Goal: Task Accomplishment & Management: Manage account settings

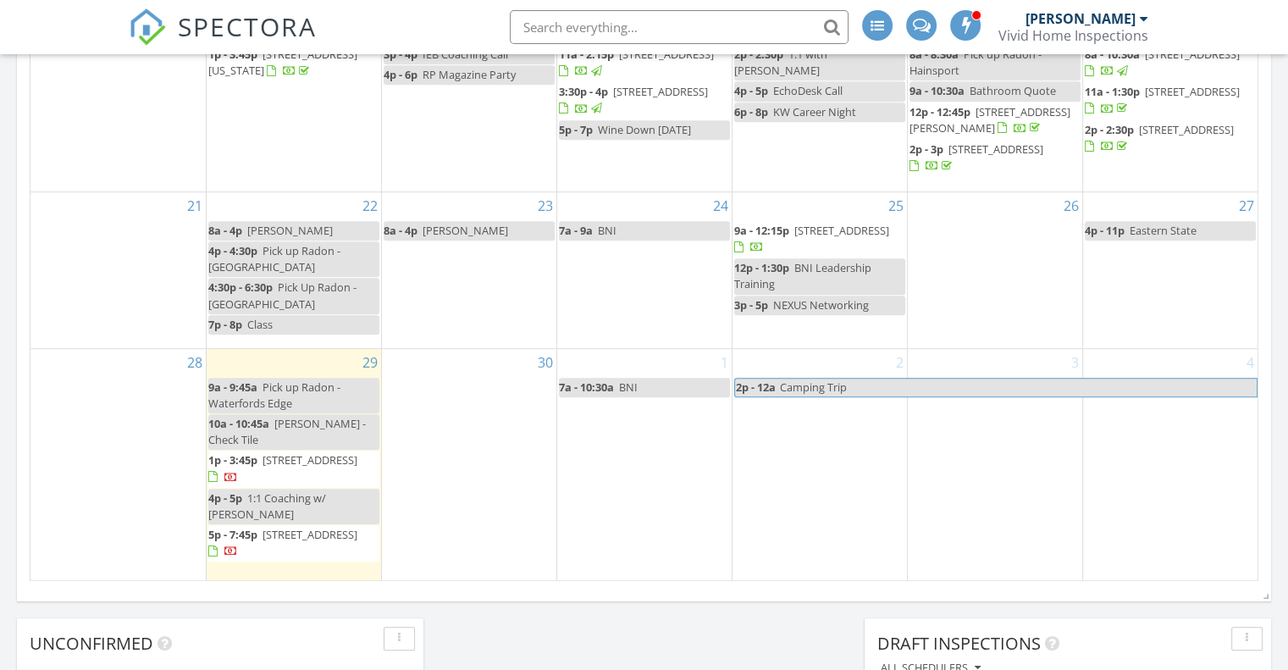
scroll to position [1151, 0]
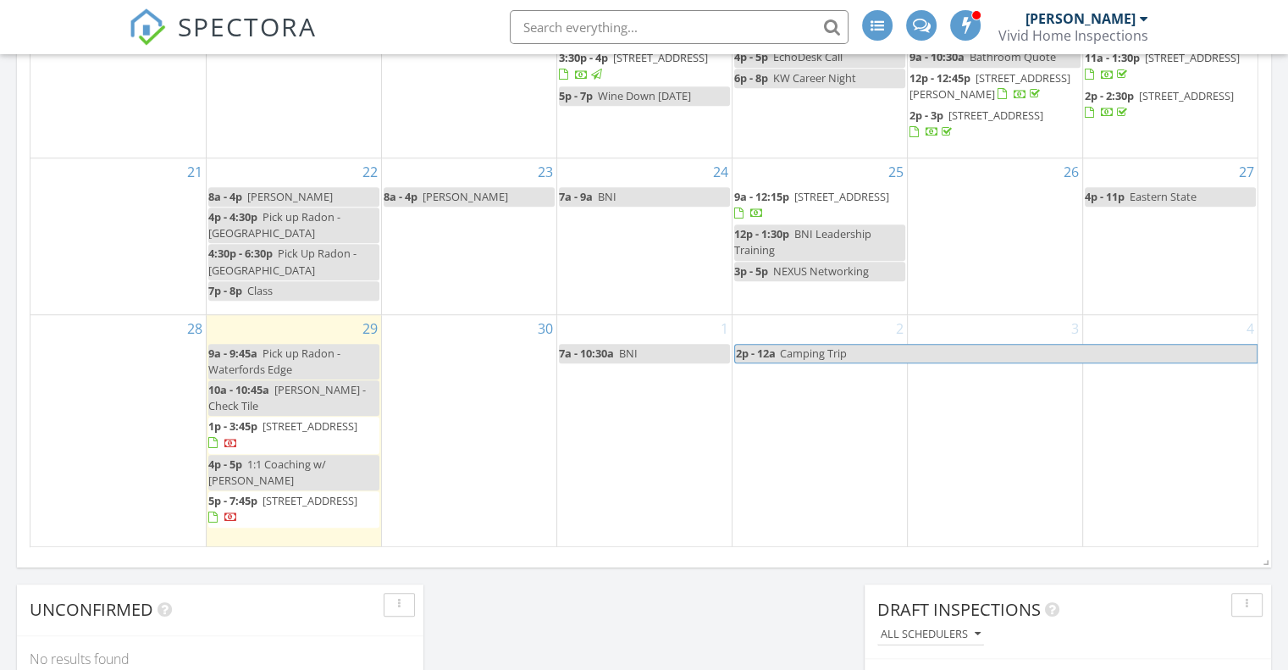
click at [820, 204] on span "471 Waterfords Edge Ct, Waterford 08004" at bounding box center [841, 196] width 95 height 15
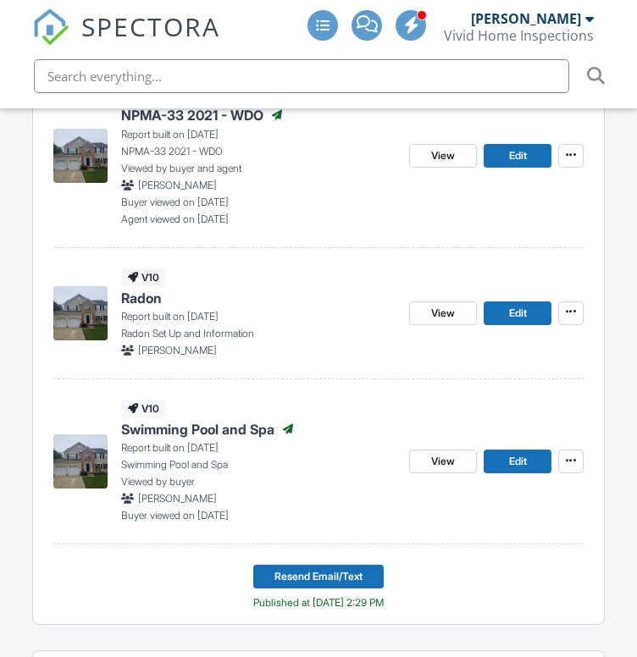
scroll to position [776, 0]
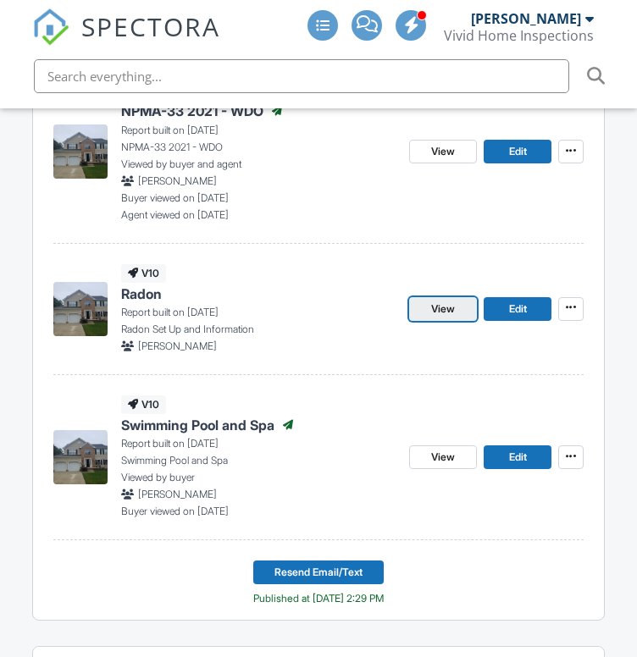
click at [434, 306] on span "View" at bounding box center [443, 309] width 24 height 17
click at [437, 307] on span "View" at bounding box center [443, 309] width 24 height 17
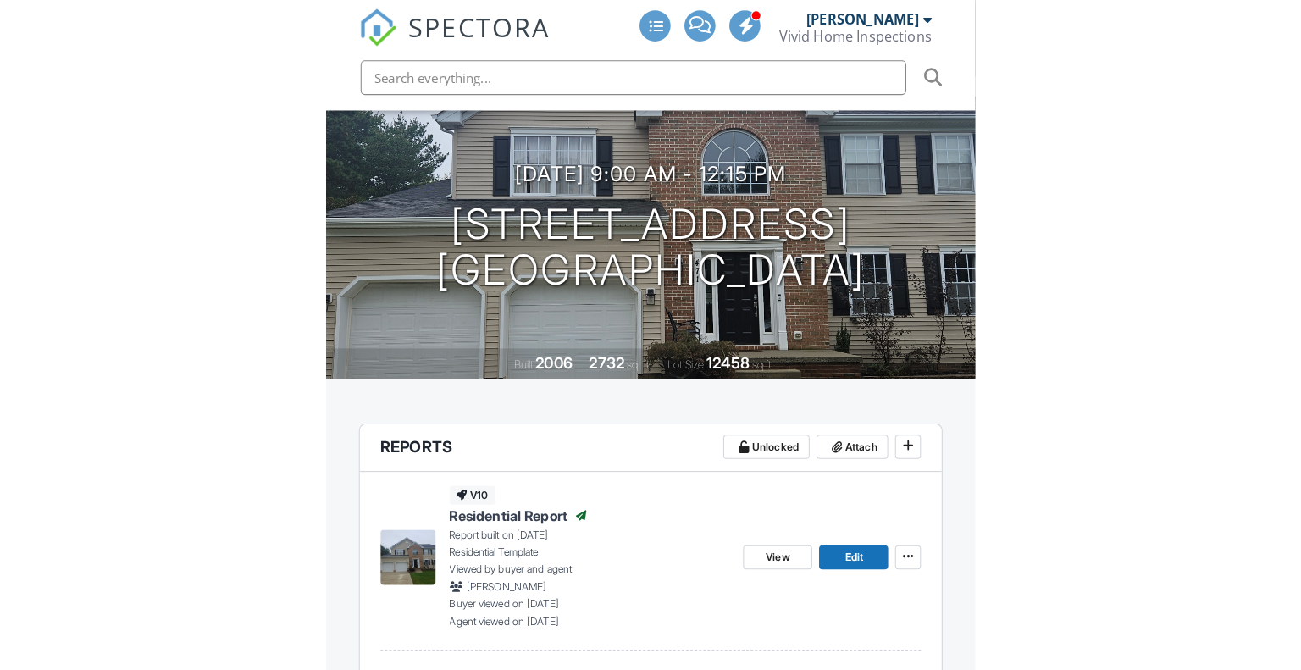
scroll to position [198, 0]
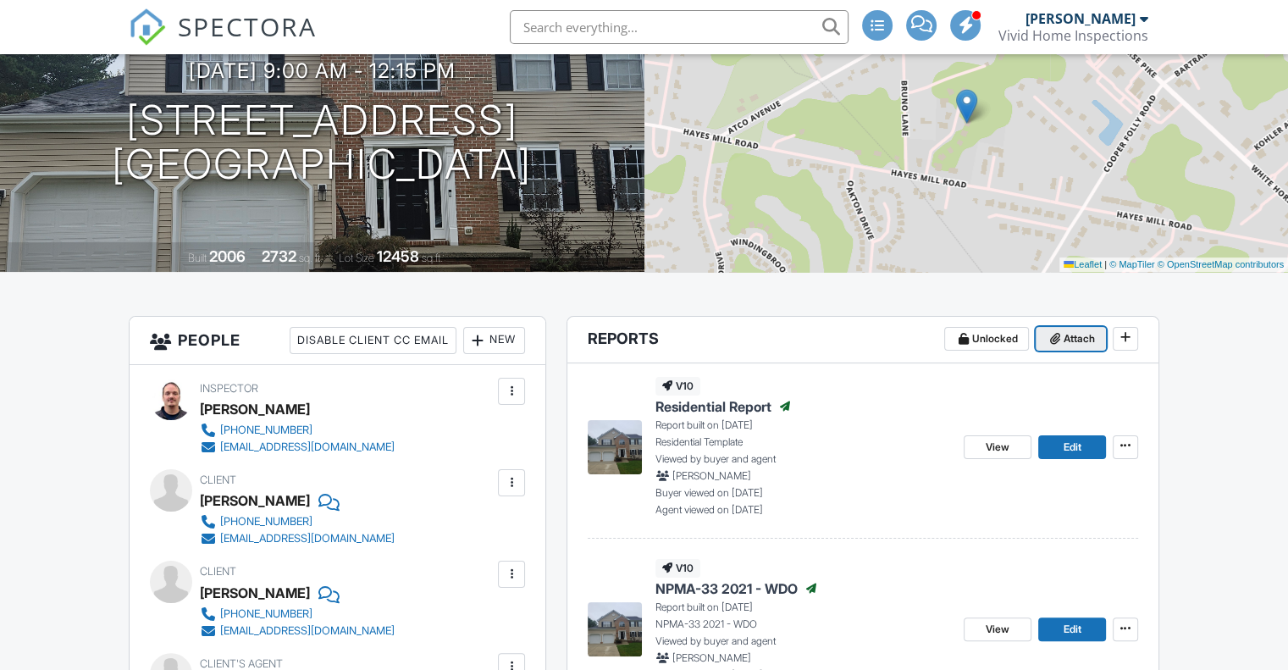
click at [1069, 335] on span "Attach" at bounding box center [1078, 338] width 31 height 17
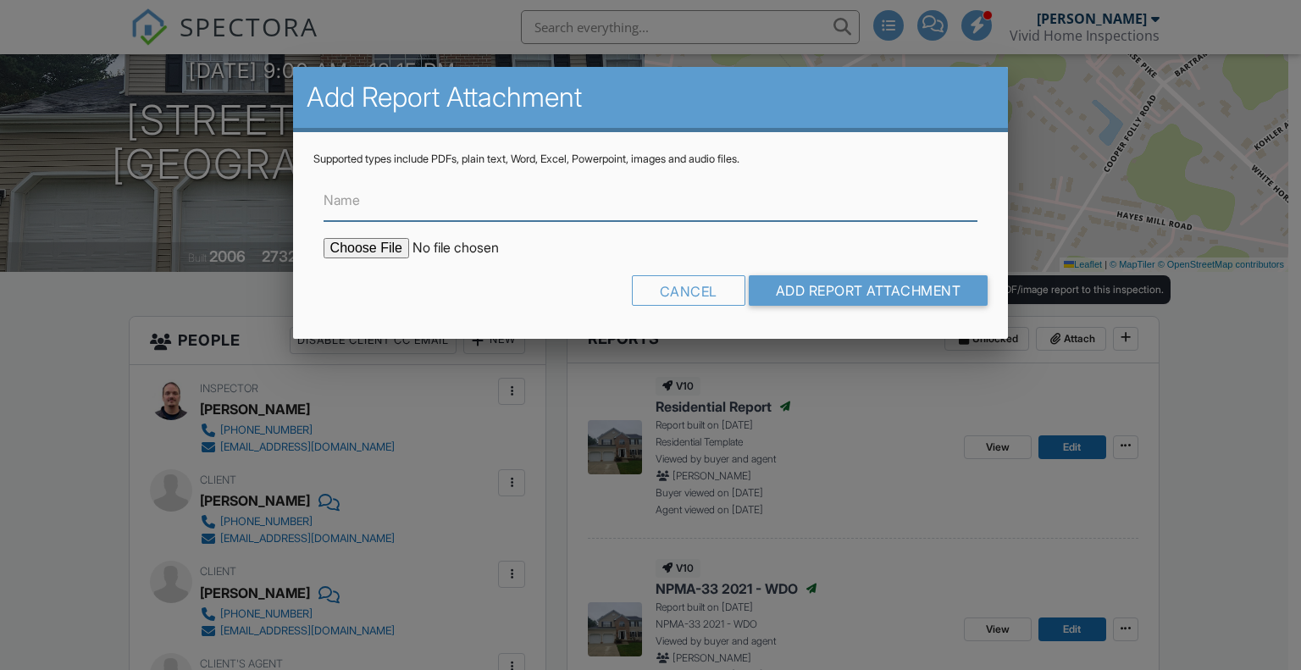
click at [426, 198] on input "Name" at bounding box center [650, 199] width 654 height 41
type input "Radon Report"
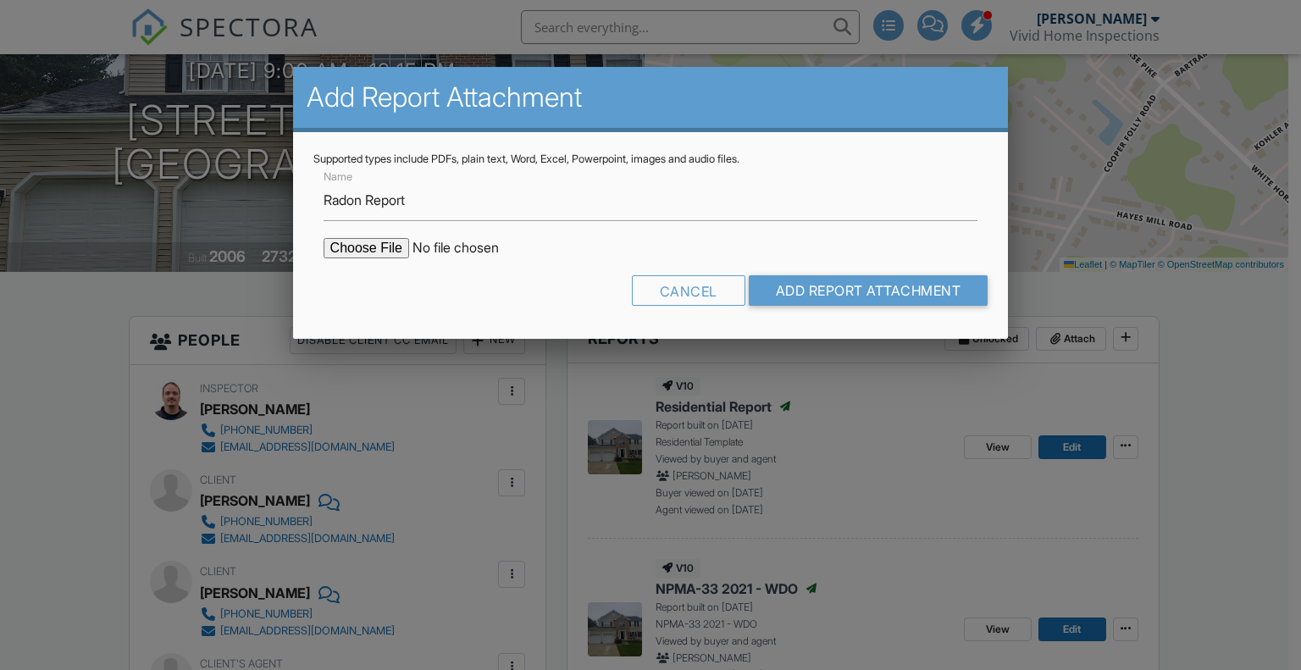
click at [376, 248] on input "file" at bounding box center [467, 248] width 288 height 20
type input "C:\fakepath\471 Waterford Edge_JA23EPQT0086.pdf"
click at [925, 291] on input "Add Report Attachment" at bounding box center [868, 290] width 240 height 30
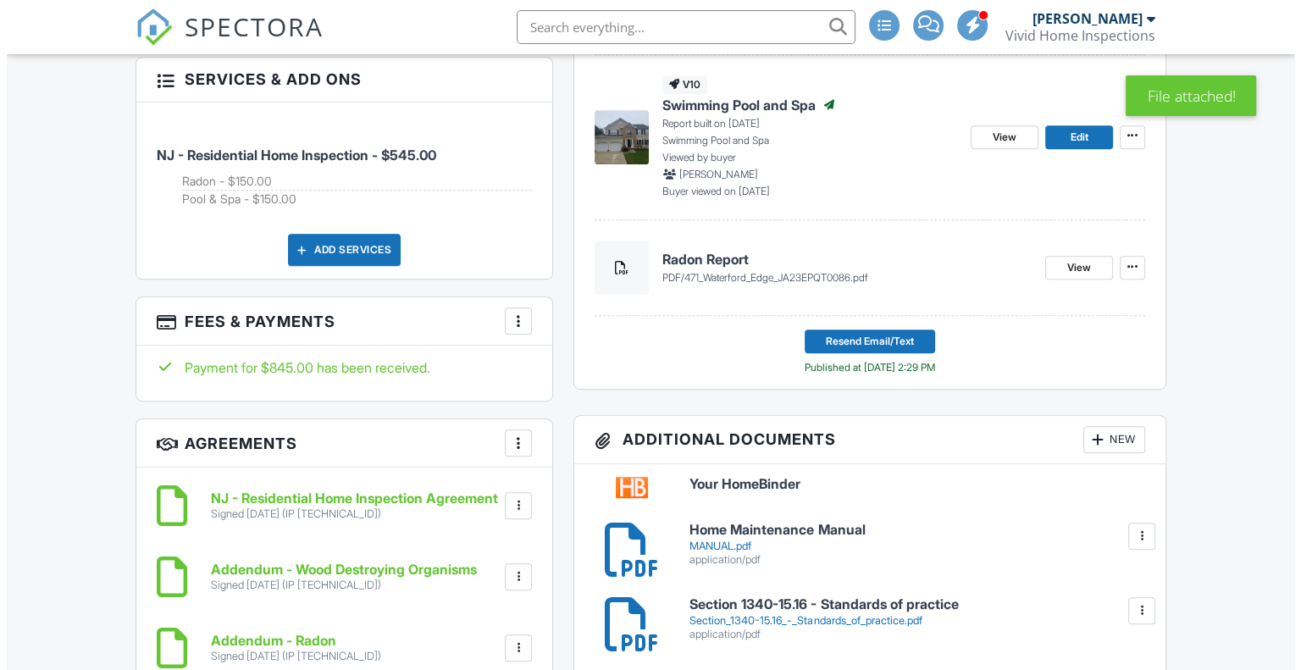
scroll to position [1019, 0]
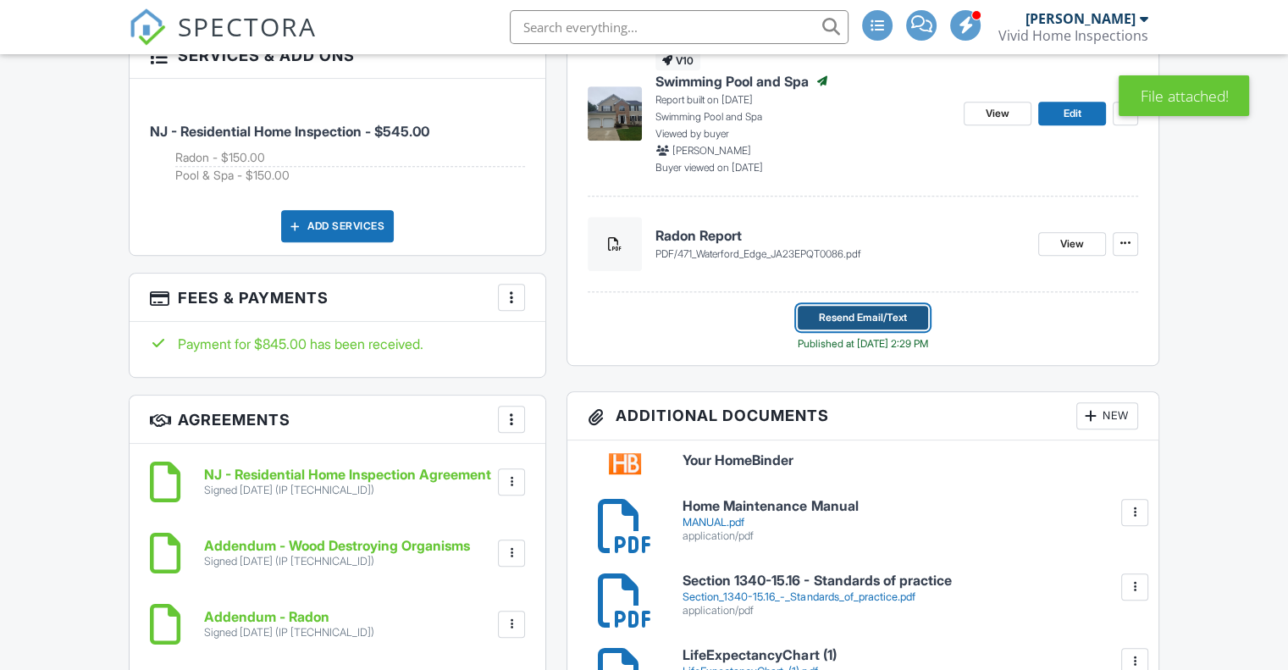
click at [887, 315] on span "Resend Email/Text" at bounding box center [863, 317] width 88 height 17
click at [874, 315] on span "Resend Email/Text" at bounding box center [863, 317] width 88 height 17
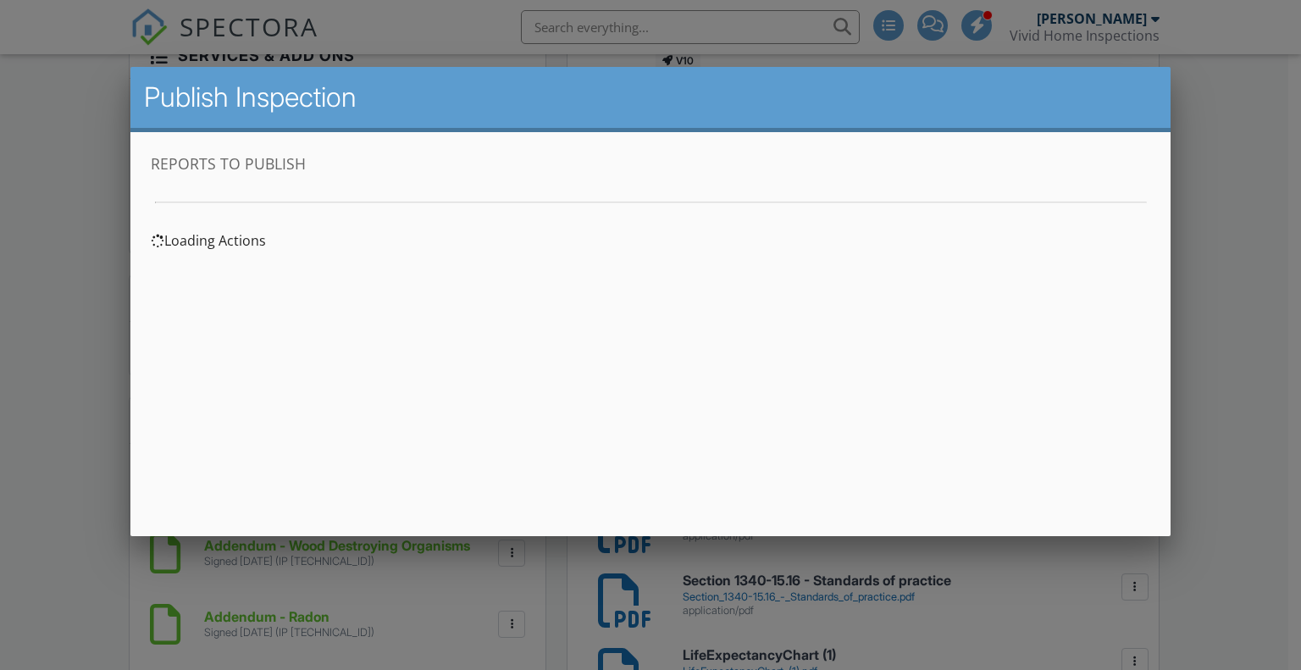
scroll to position [0, 0]
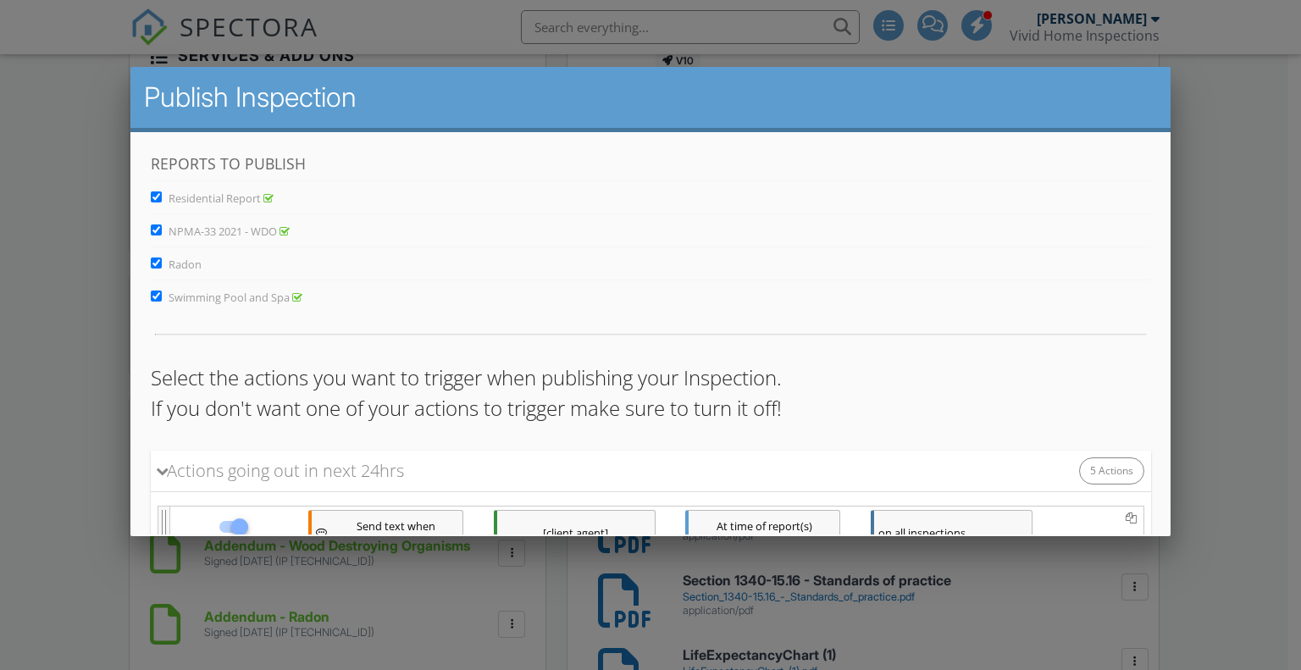
click at [158, 193] on input "Residential Report" at bounding box center [155, 196] width 11 height 11
checkbox input "false"
click at [157, 229] on input "NPMA-33 2021 - WDO" at bounding box center [155, 229] width 11 height 11
checkbox input "false"
click at [155, 295] on input "Swimming Pool and Spa" at bounding box center [155, 295] width 11 height 11
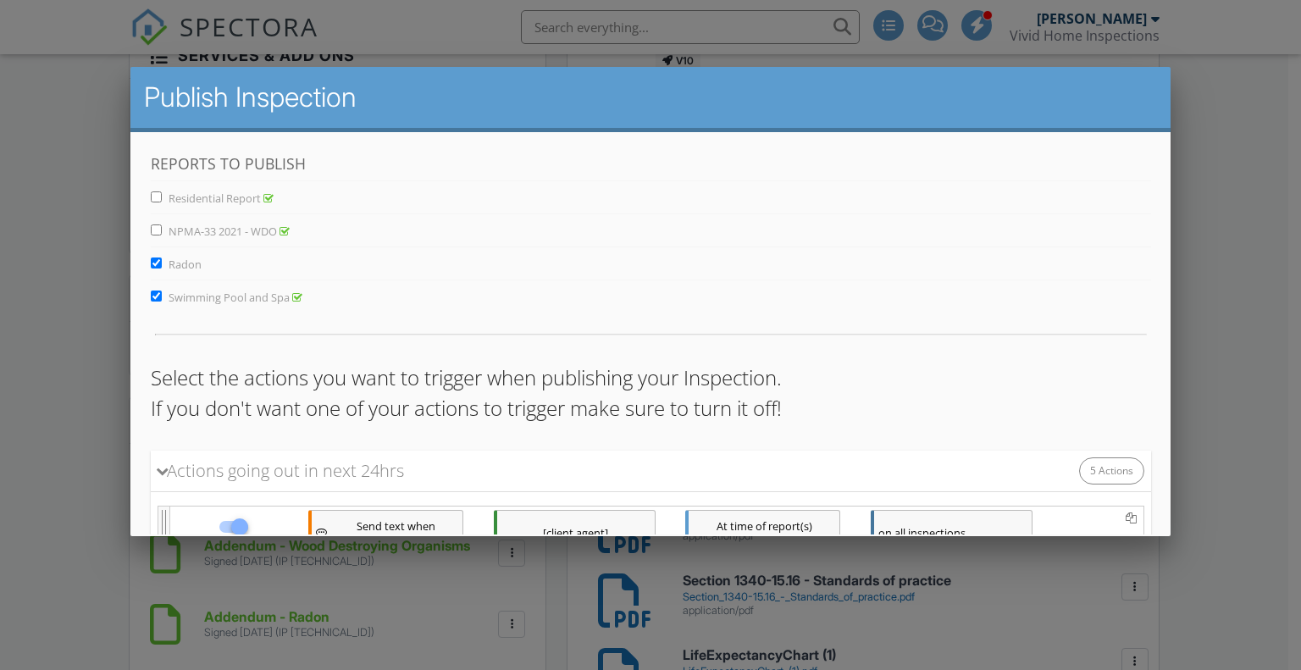
checkbox input "false"
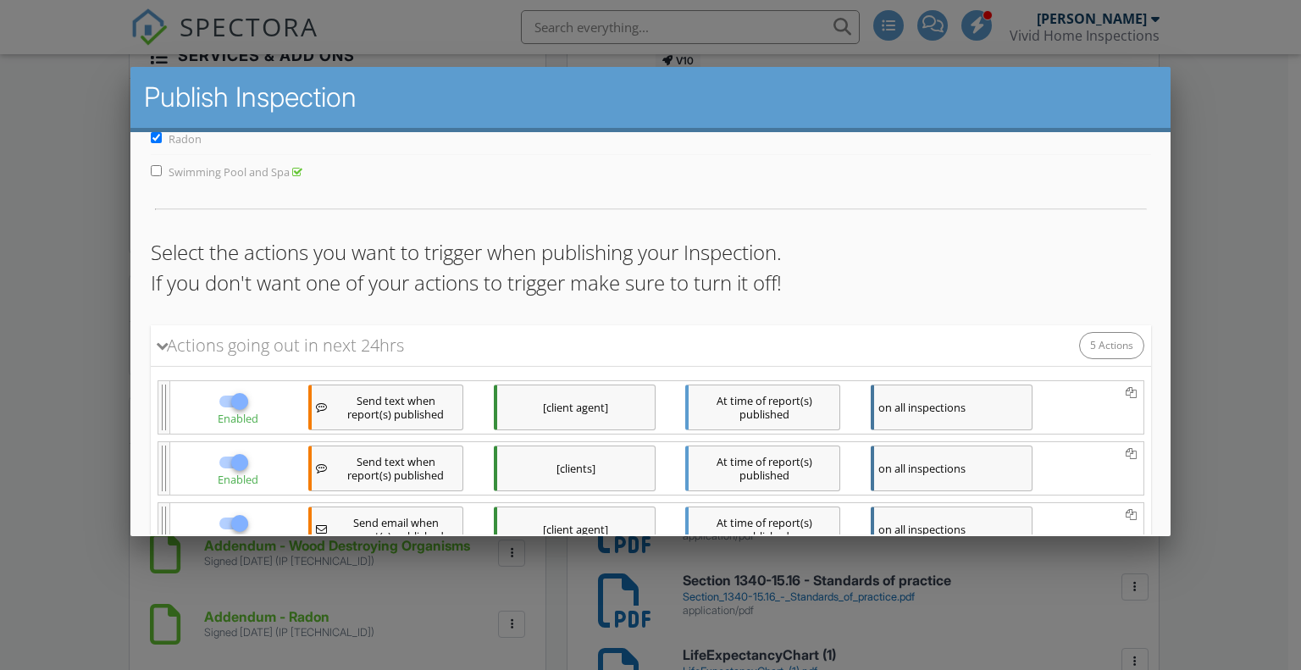
scroll to position [378, 0]
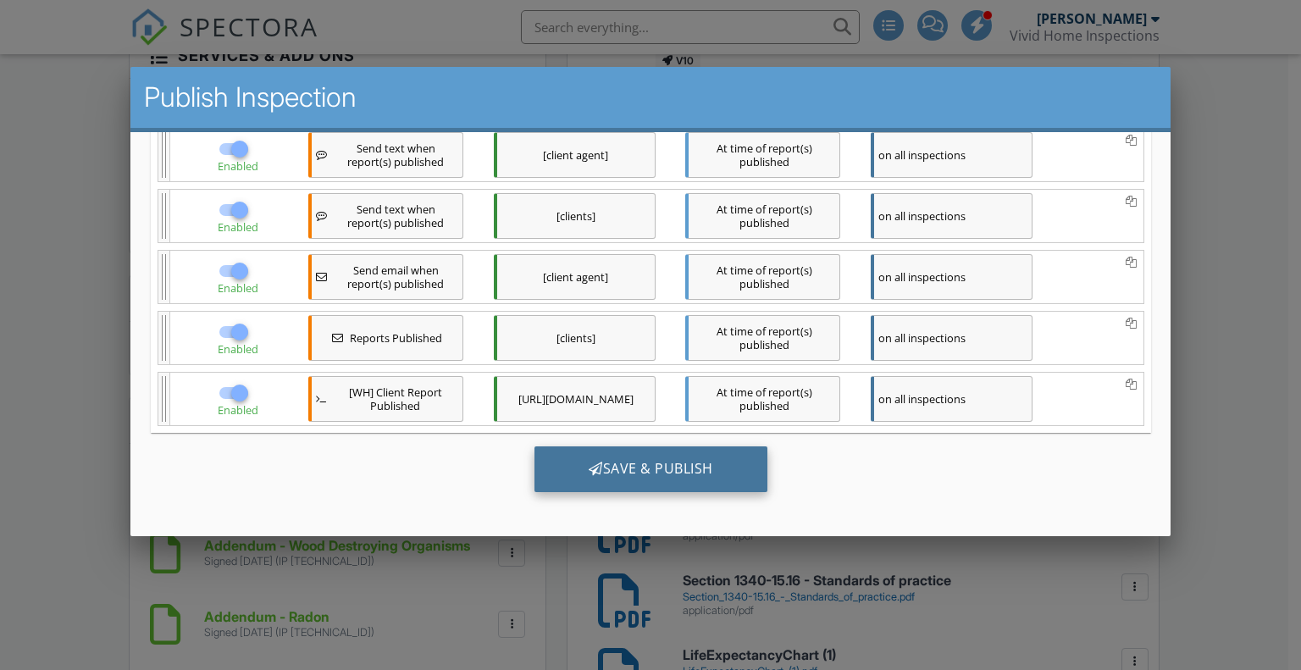
click at [669, 465] on div "Save & Publish" at bounding box center [649, 469] width 233 height 46
